Goal: Task Accomplishment & Management: Complete application form

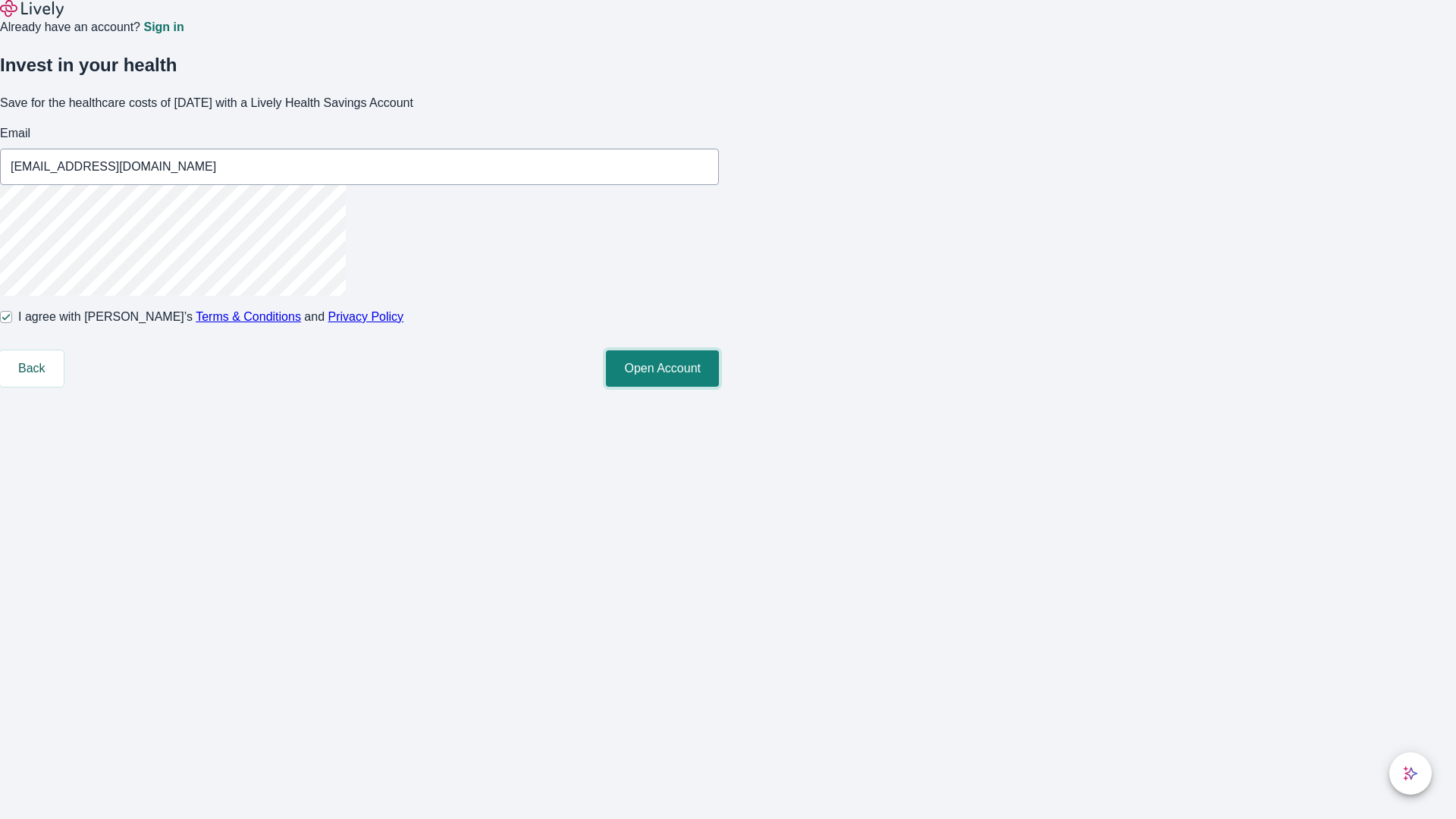
click at [719, 387] on button "Open Account" at bounding box center [662, 368] width 113 height 36
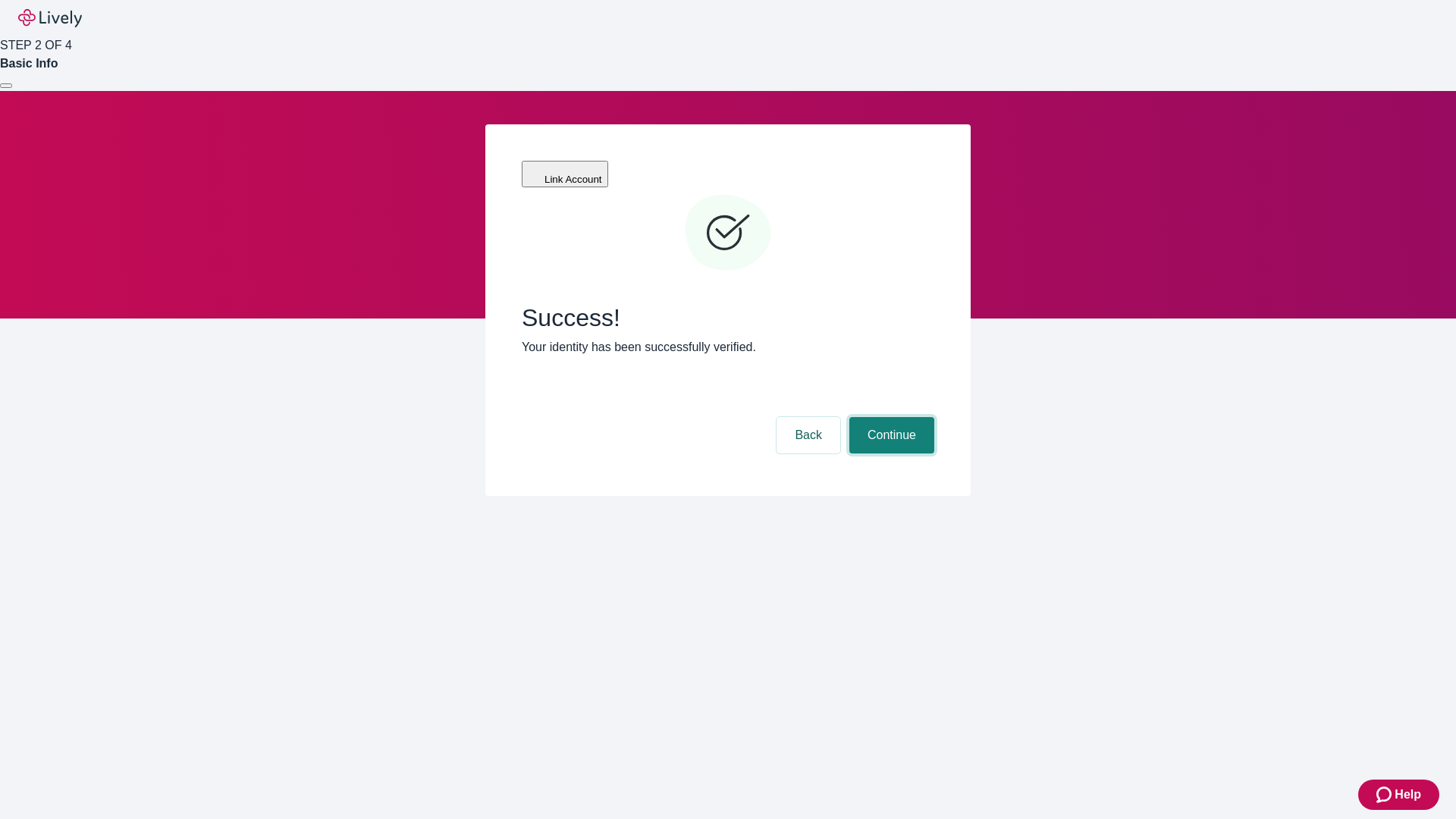
click at [889, 417] on button "Continue" at bounding box center [891, 435] width 85 height 36
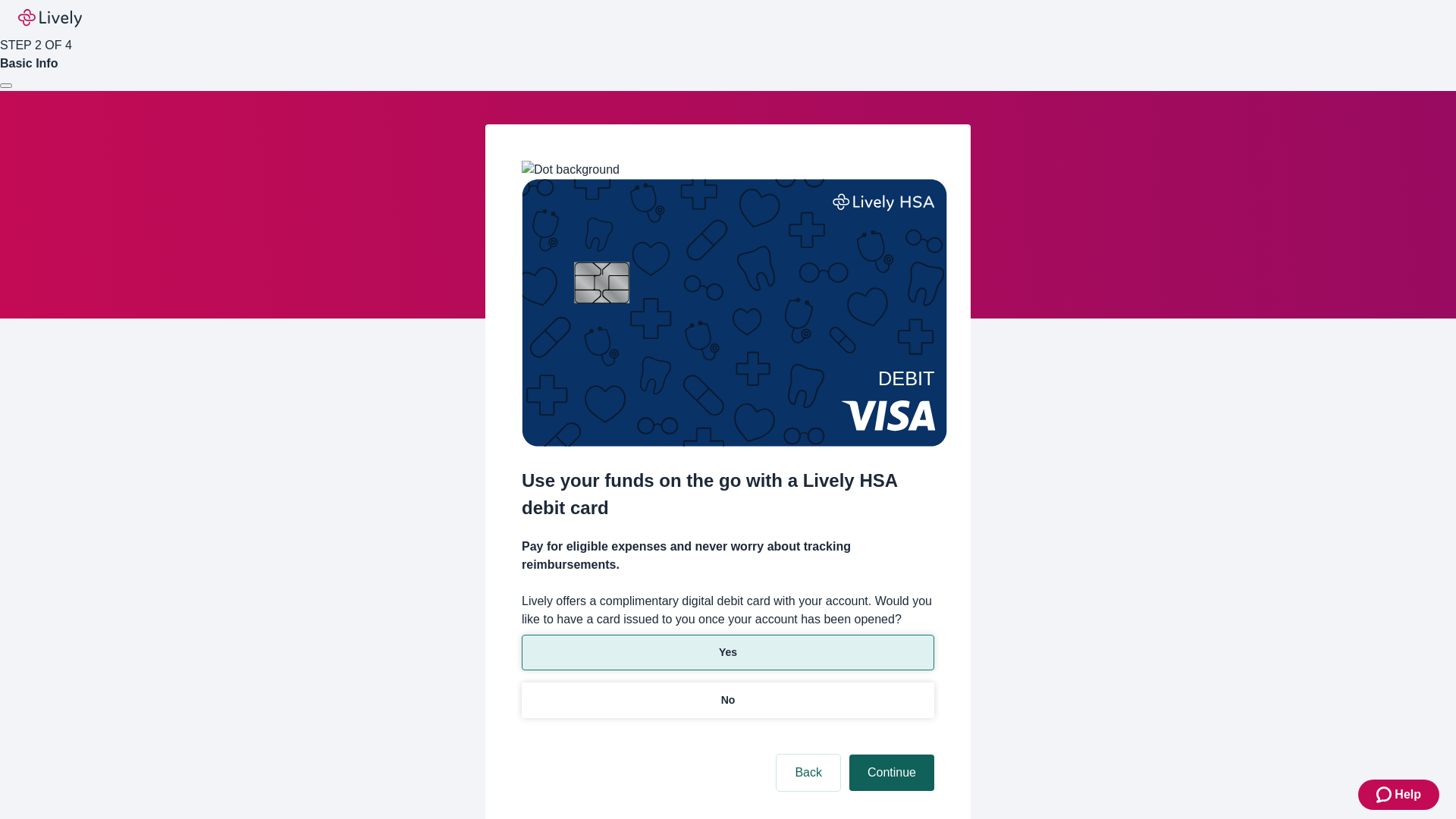
click at [727, 693] on p "No" at bounding box center [728, 700] width 14 height 16
click at [889, 755] on button "Continue" at bounding box center [891, 772] width 85 height 36
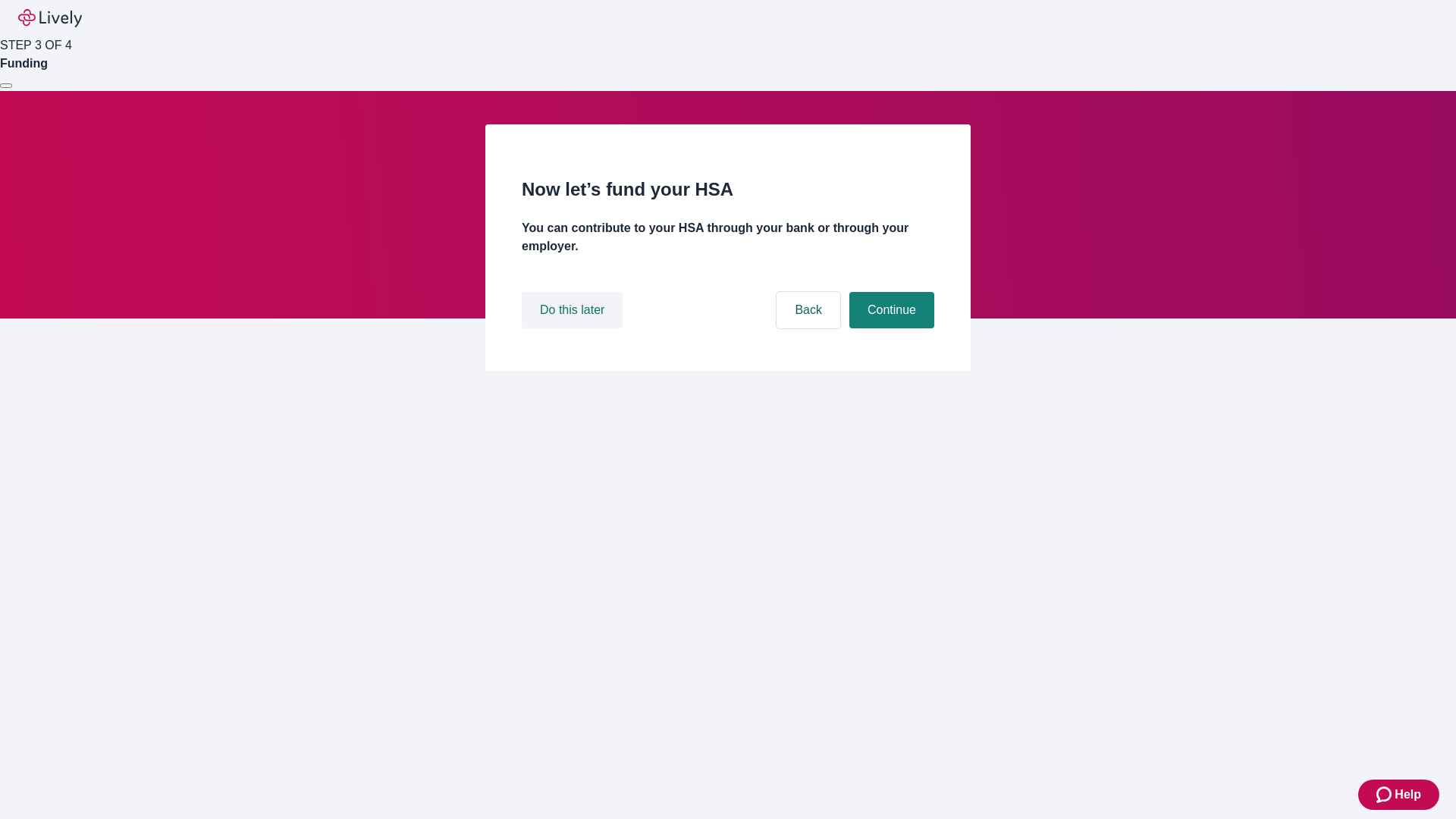
click at [574, 328] on button "Do this later" at bounding box center [571, 310] width 101 height 36
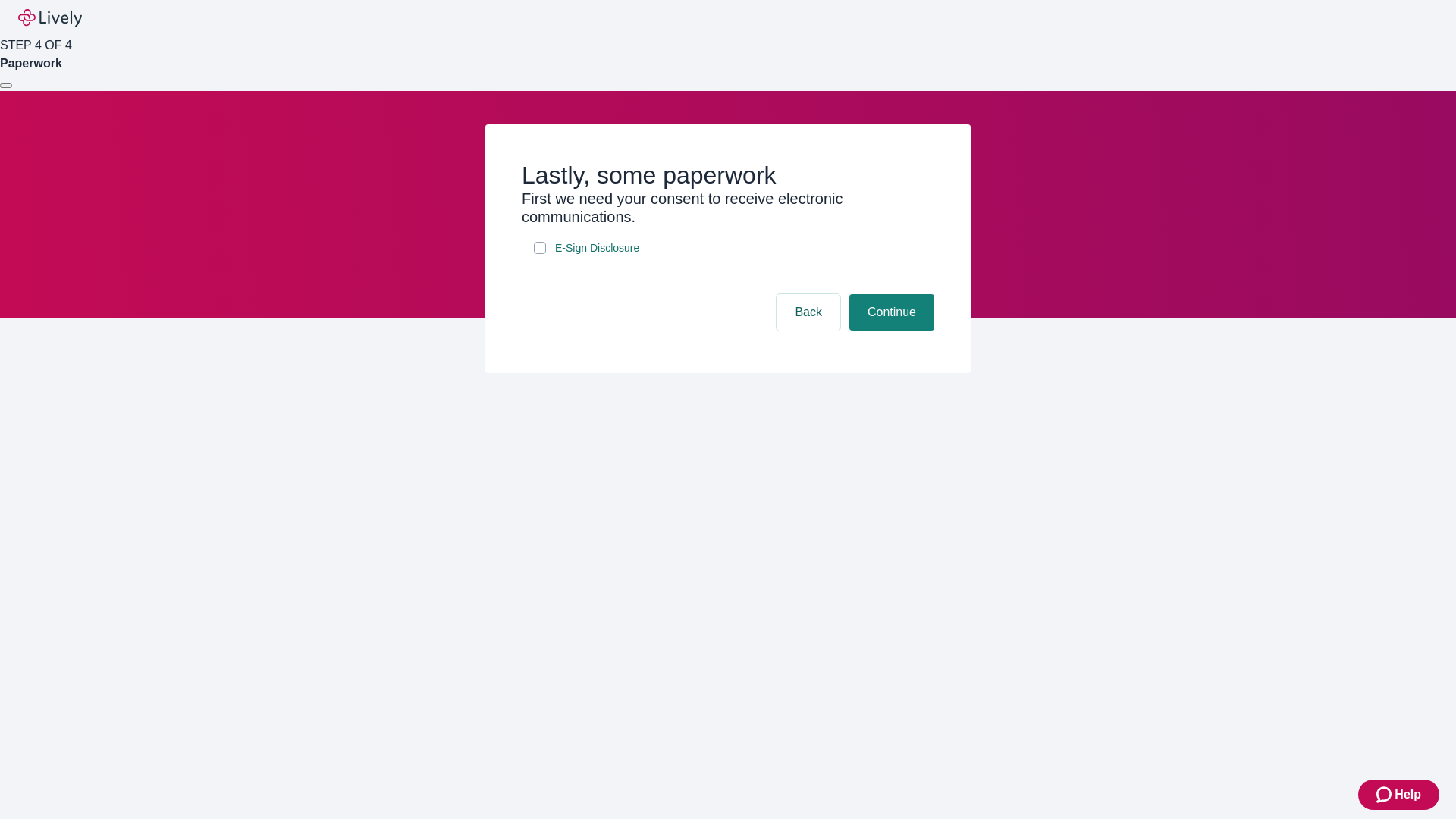
click at [540, 254] on input "E-Sign Disclosure" at bounding box center [540, 248] width 12 height 12
checkbox input "true"
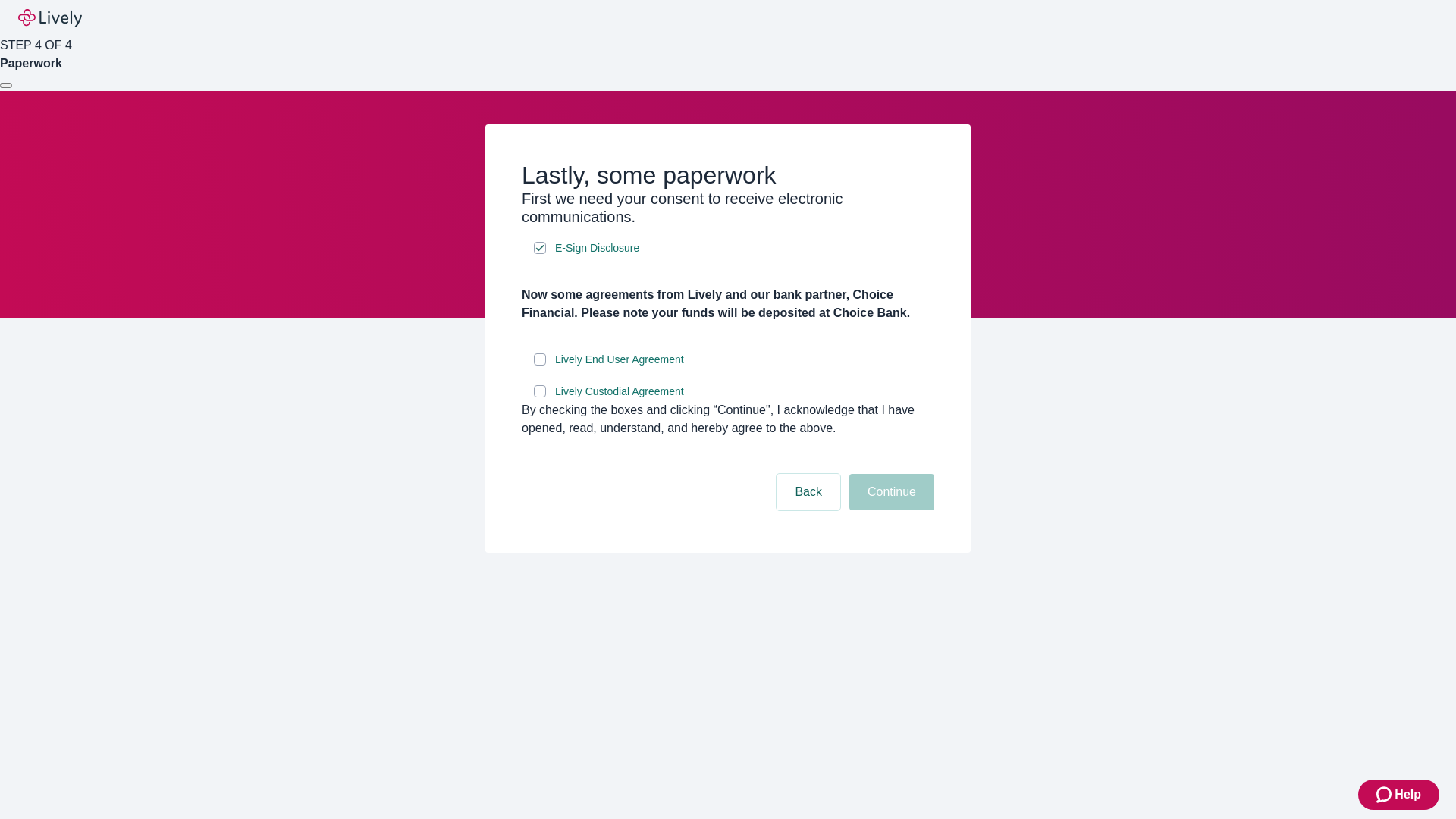
click at [540, 365] on input "Lively End User Agreement" at bounding box center [540, 360] width 12 height 12
checkbox input "true"
click at [540, 398] on input "Lively Custodial Agreement" at bounding box center [540, 392] width 12 height 12
checkbox input "true"
click at [889, 510] on button "Continue" at bounding box center [891, 492] width 85 height 36
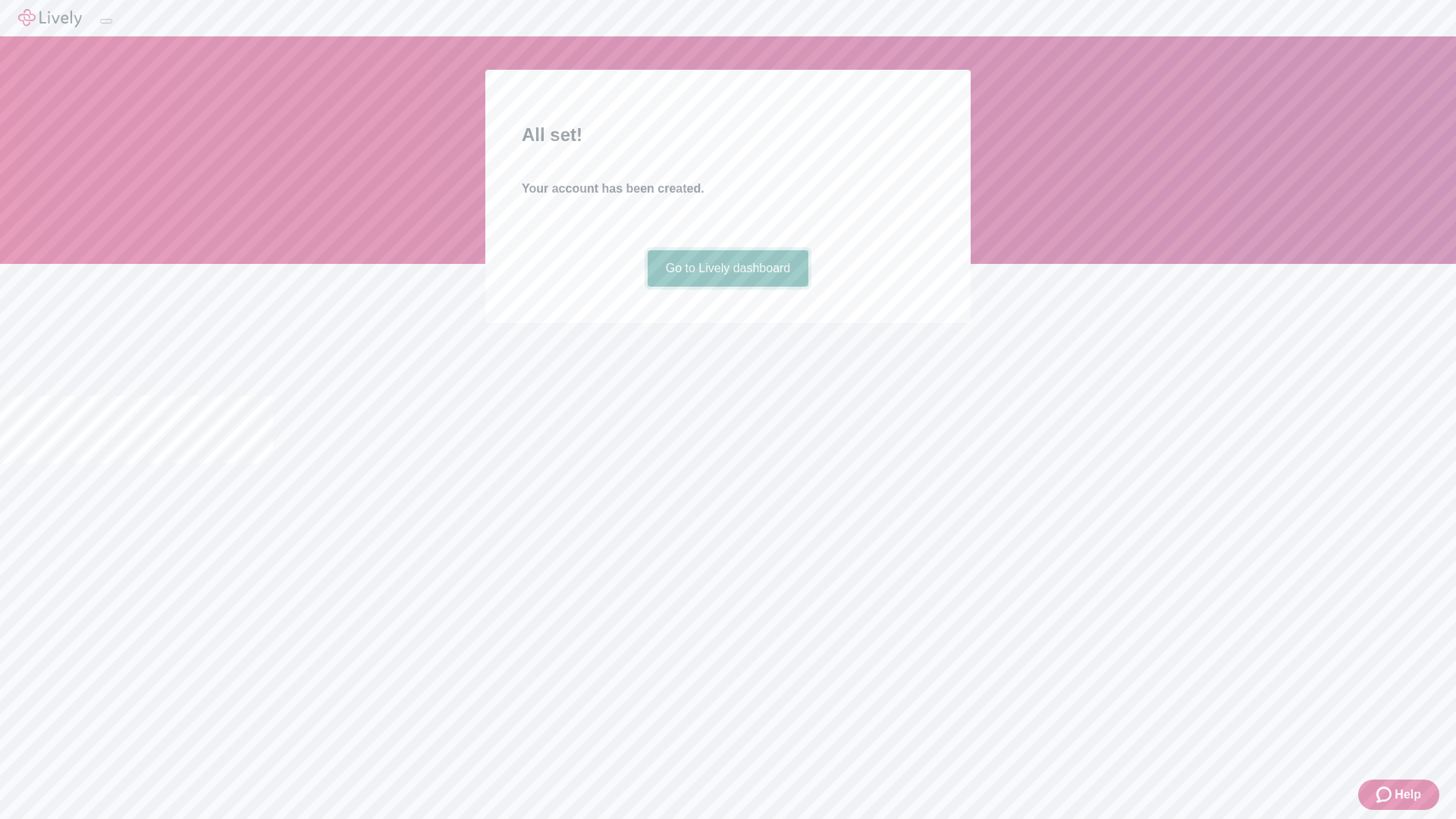
click at [727, 287] on link "Go to Lively dashboard" at bounding box center [728, 268] width 161 height 36
